Goal: Task Accomplishment & Management: Manage account settings

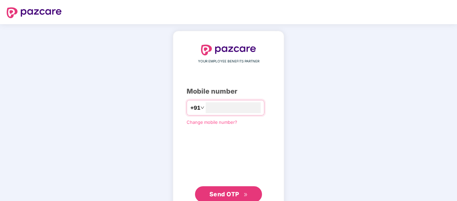
type input "**********"
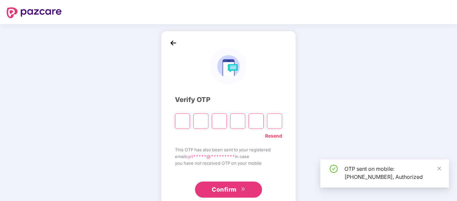
click at [184, 120] on input "Please enter verification code. Digit 1" at bounding box center [182, 120] width 15 height 15
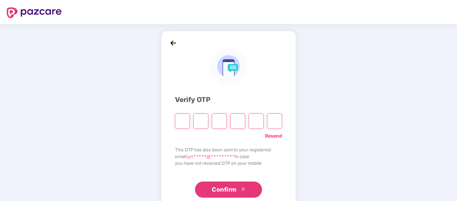
type input "*"
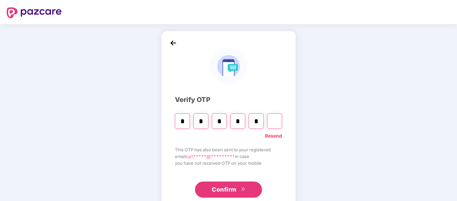
type input "*"
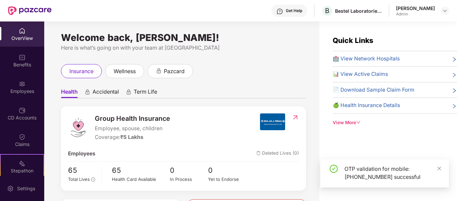
click at [26, 89] on div "Employees" at bounding box center [22, 91] width 44 height 7
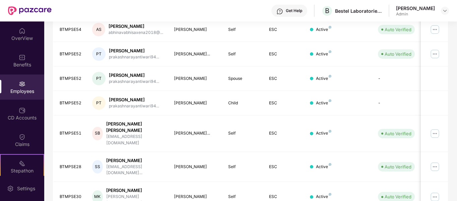
scroll to position [211, 0]
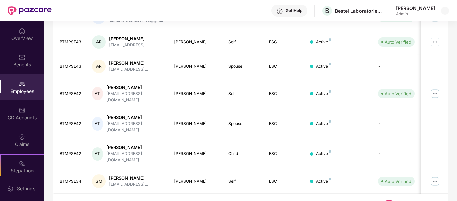
click at [401, 200] on link "4" at bounding box center [399, 205] width 11 height 10
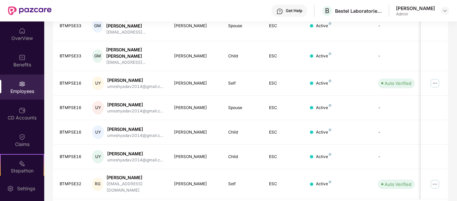
drag, startPoint x: 456, startPoint y: 152, endPoint x: 454, endPoint y: 99, distance: 53.3
click at [454, 99] on div "Filters Group Health Insurance Employee Reports 31 Employees 20 Spouse 14 Child…" at bounding box center [250, 28] width 413 height 389
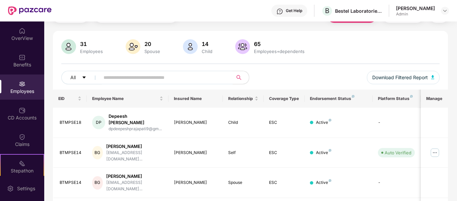
scroll to position [30, 0]
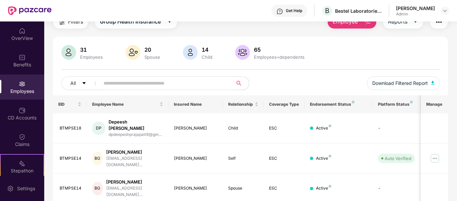
click at [457, 52] on div "OverView Benefits Employees CD Accounts Claims Stepathon New Challenge Endorsem…" at bounding box center [228, 110] width 457 height 179
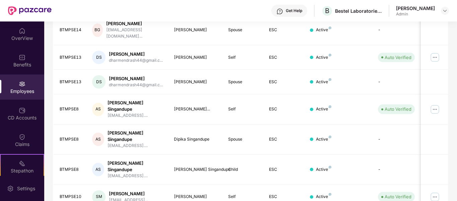
scroll to position [211, 0]
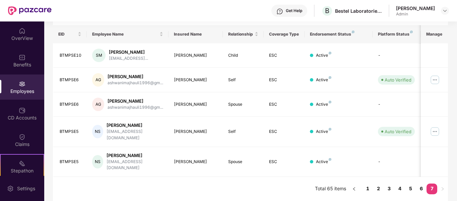
scroll to position [89, 0]
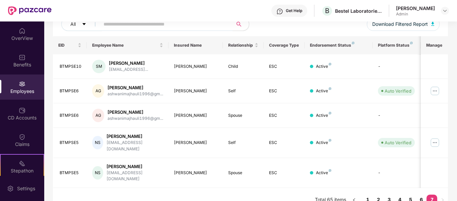
drag, startPoint x: 456, startPoint y: 127, endPoint x: 457, endPoint y: 111, distance: 16.1
click at [457, 111] on html "Get Help B Bestel Laboratories Private Limited [PERSON_NAME] Admin OverView Ben…" at bounding box center [228, 100] width 457 height 201
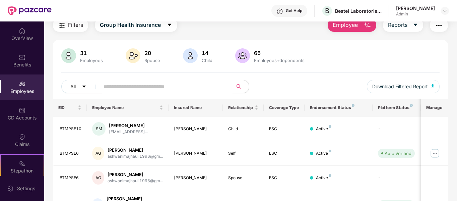
scroll to position [0, 0]
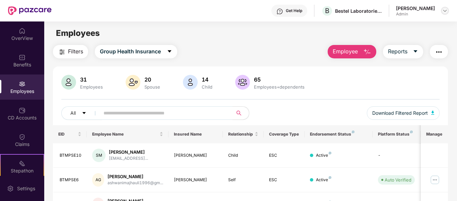
click at [446, 11] on img at bounding box center [444, 10] width 5 height 5
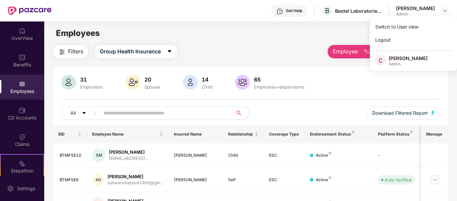
click at [354, 38] on div "Employees" at bounding box center [250, 33] width 413 height 13
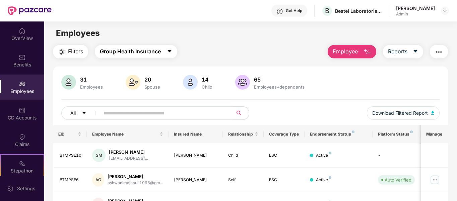
click at [167, 55] on button "Group Health Insurance" at bounding box center [136, 51] width 82 height 13
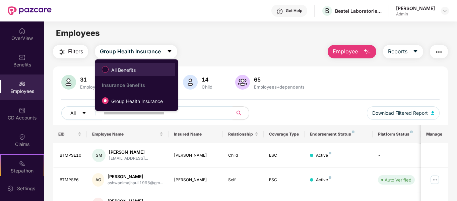
click at [119, 71] on span "All Benefits" at bounding box center [124, 69] width 30 height 7
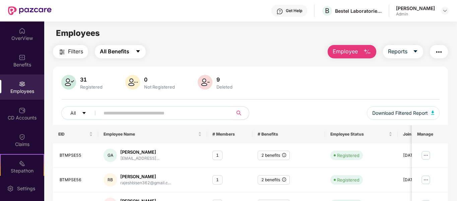
click at [139, 50] on icon "caret-down" at bounding box center [137, 51] width 5 height 5
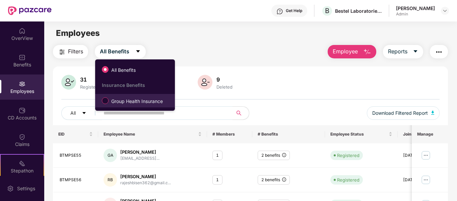
click at [110, 102] on span "Group Health Insurance" at bounding box center [137, 101] width 57 height 7
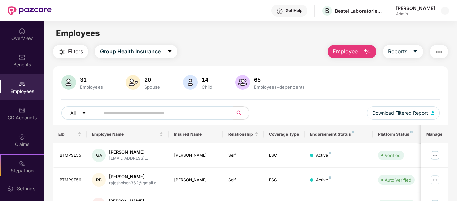
click at [286, 42] on main "Employees Filters Group Health Insurance Employee Reports 31 Employees 20 Spous…" at bounding box center [250, 121] width 413 height 201
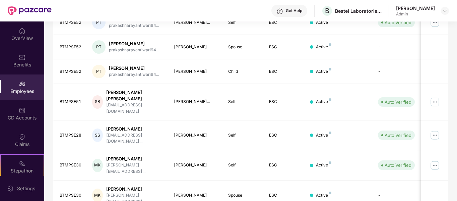
scroll to position [211, 0]
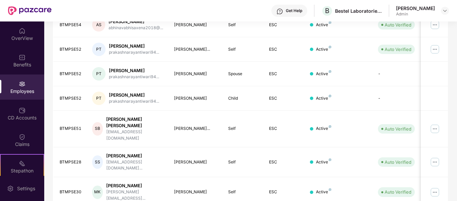
drag, startPoint x: 456, startPoint y: 126, endPoint x: 454, endPoint y: 16, distance: 109.6
click at [454, 16] on div "Get Help B Bestel Laboratories Private Limited [PERSON_NAME] Admin OverView Ben…" at bounding box center [228, 100] width 457 height 201
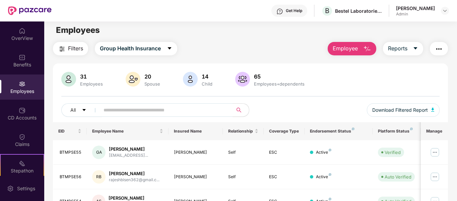
scroll to position [0, 0]
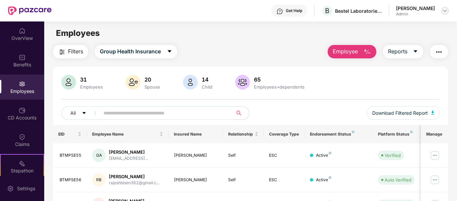
click at [444, 10] on img at bounding box center [444, 10] width 5 height 5
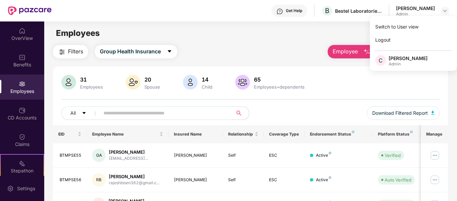
click at [167, 34] on div "Employees" at bounding box center [250, 33] width 413 height 13
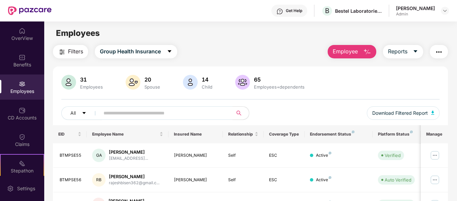
click at [447, 6] on div "[PERSON_NAME] Admin" at bounding box center [422, 11] width 53 height 12
click at [445, 9] on img at bounding box center [444, 10] width 5 height 5
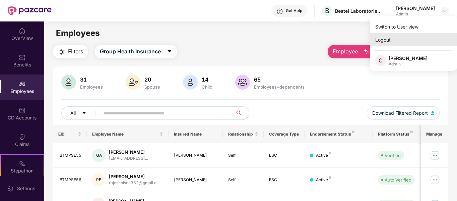
click at [380, 42] on div "Logout" at bounding box center [413, 39] width 87 height 13
